Goal: Task Accomplishment & Management: Manage account settings

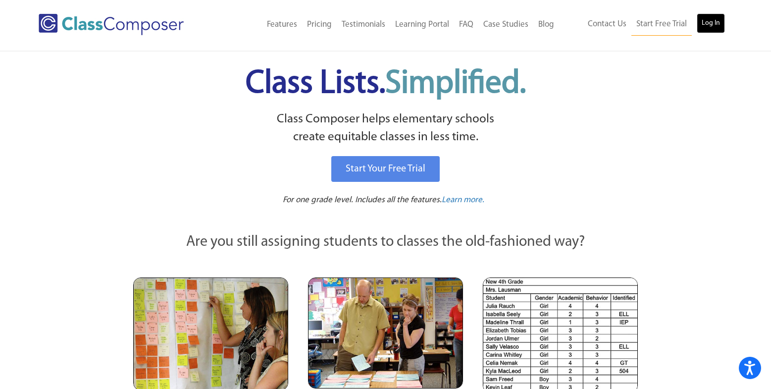
click at [709, 27] on link "Log In" at bounding box center [711, 23] width 28 height 20
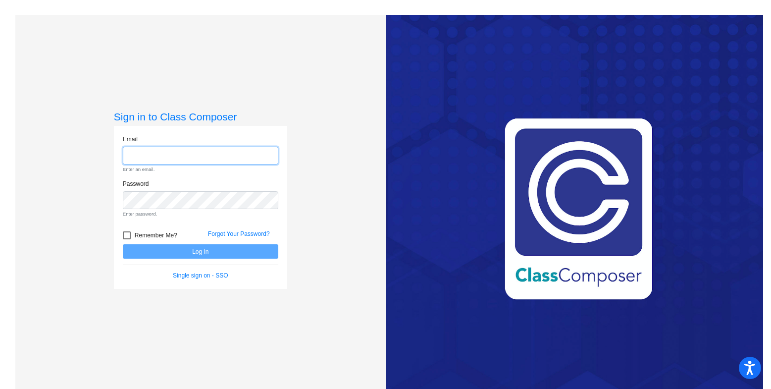
type input "[EMAIL_ADDRESS][DOMAIN_NAME]"
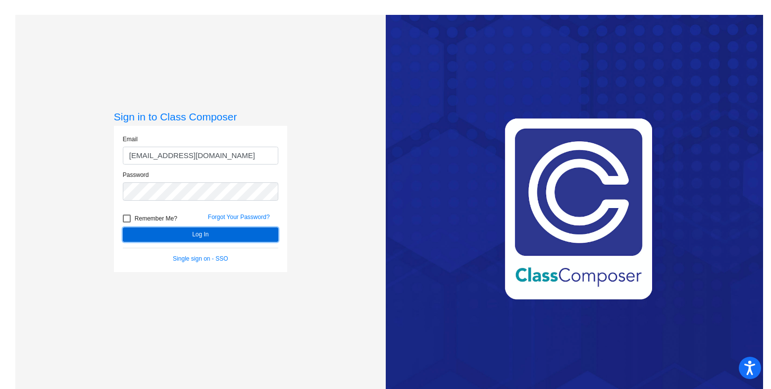
click at [225, 231] on button "Log In" at bounding box center [201, 234] width 156 height 14
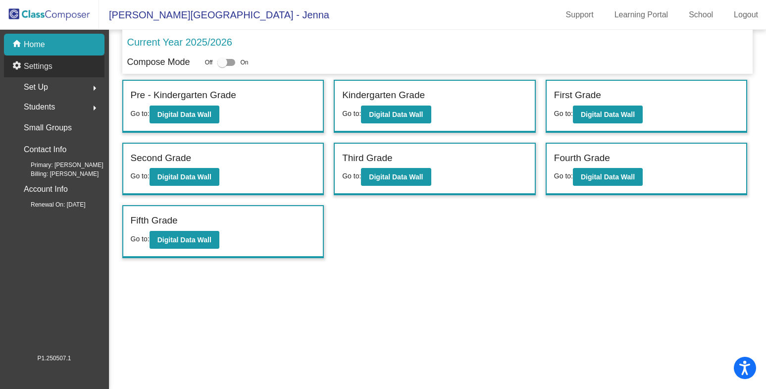
click at [44, 63] on p "Settings" at bounding box center [38, 66] width 29 height 12
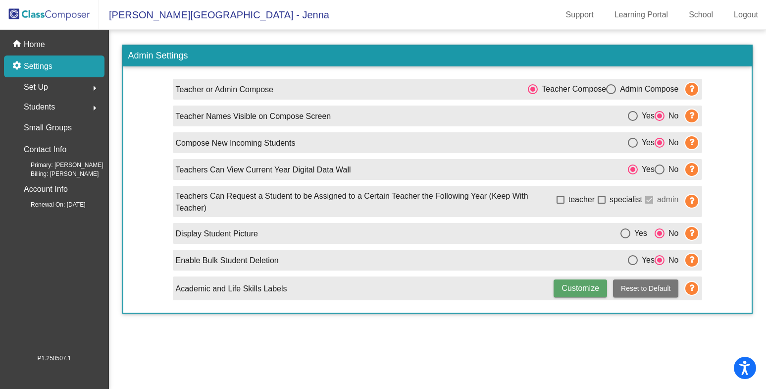
click at [45, 59] on div "settings Settings" at bounding box center [54, 66] width 101 height 22
click at [34, 90] on span "Set Up" at bounding box center [36, 87] width 24 height 14
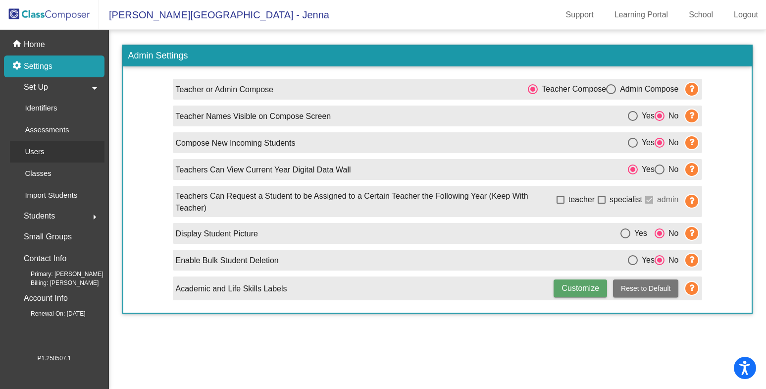
click at [54, 151] on link "Users" at bounding box center [57, 152] width 95 height 22
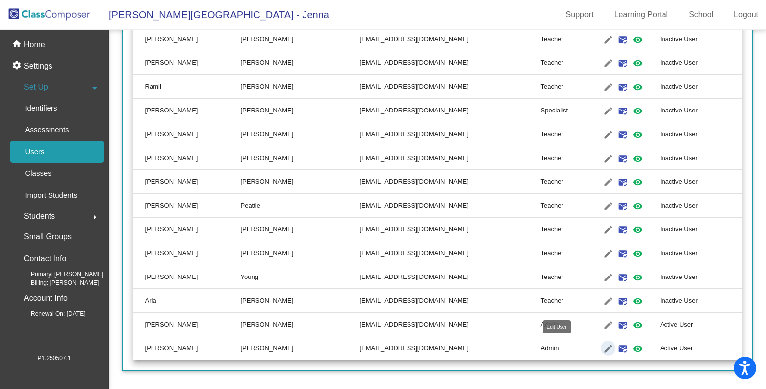
click at [602, 347] on mat-icon "edit" at bounding box center [608, 349] width 12 height 12
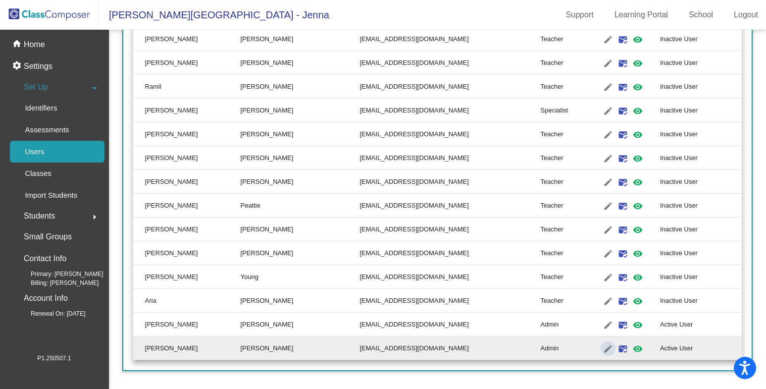
type input "[PERSON_NAME]"
type input "[EMAIL_ADDRESS][DOMAIN_NAME]"
radio input "true"
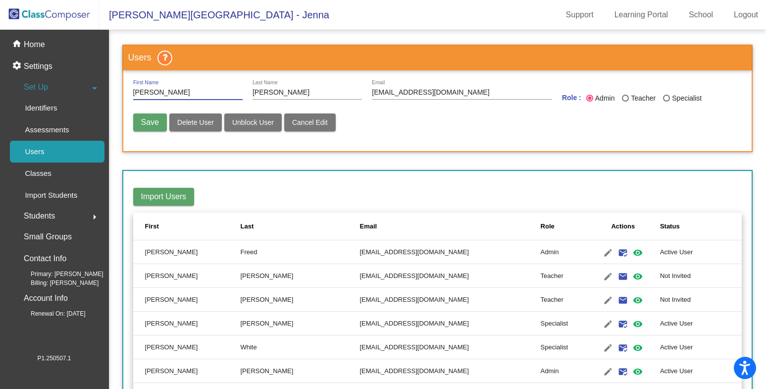
click at [39, 45] on p "Home" at bounding box center [34, 45] width 21 height 12
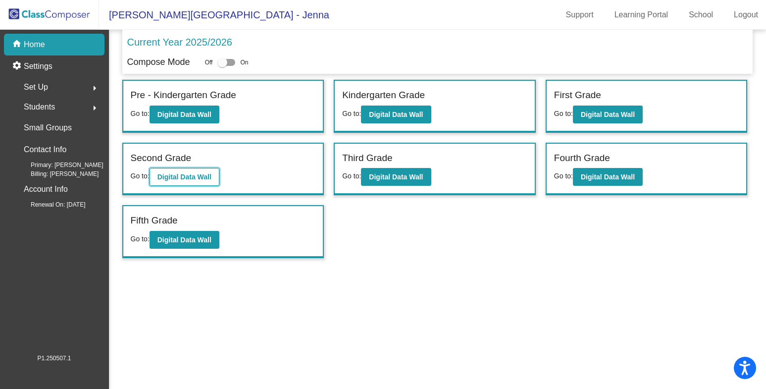
click at [192, 176] on b "Digital Data Wall" at bounding box center [185, 177] width 54 height 8
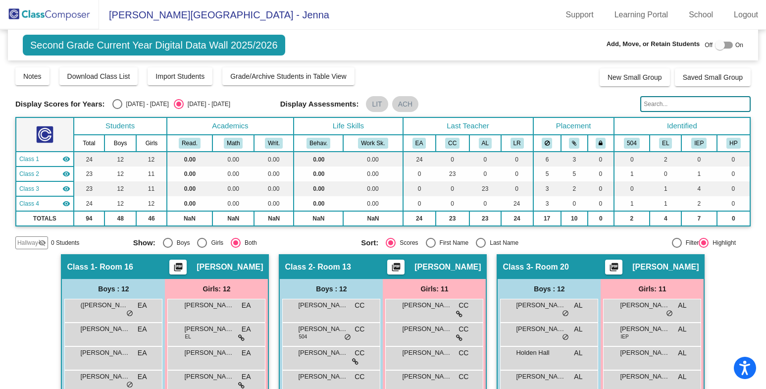
click at [720, 44] on div at bounding box center [720, 45] width 10 height 10
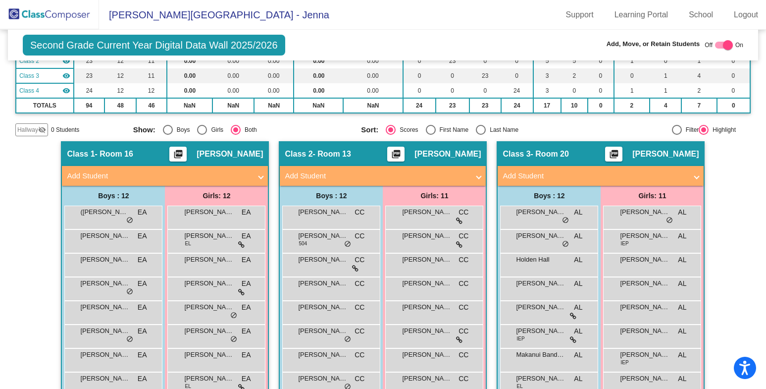
scroll to position [50, 0]
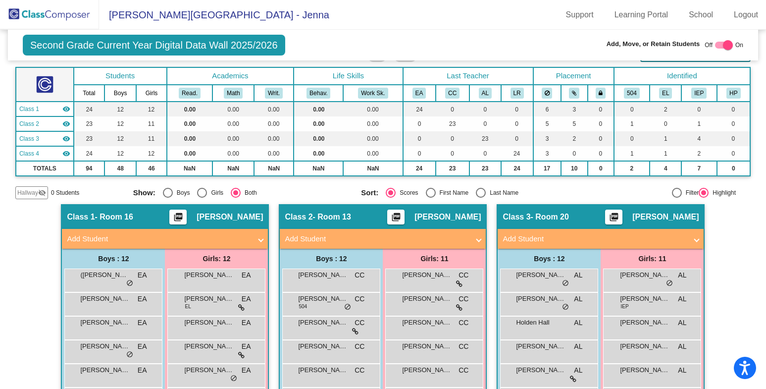
click at [717, 43] on div at bounding box center [724, 45] width 18 height 7
checkbox input "false"
